Goal: Ask a question

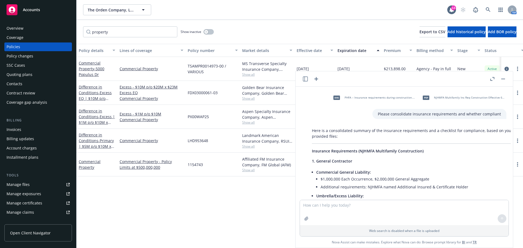
scroll to position [642, 0]
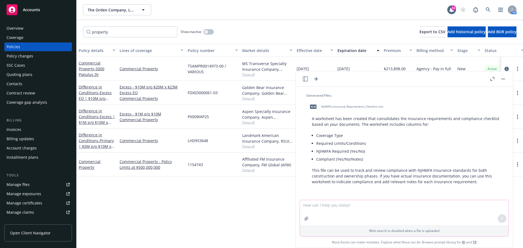
click at [341, 217] on textarea at bounding box center [404, 212] width 209 height 25
click at [358, 200] on textarea "What is considered" at bounding box center [404, 212] width 209 height 25
type textarea "What is considered acceptable carrier rating?"
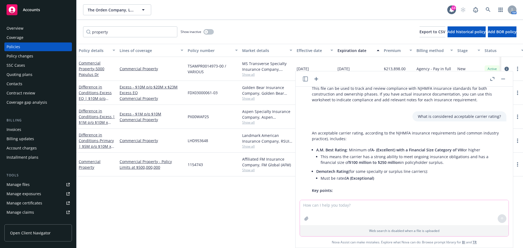
scroll to position [747, 0]
